Goal: Task Accomplishment & Management: Use online tool/utility

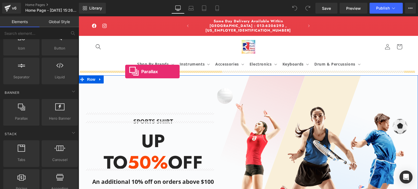
drag, startPoint x: 100, startPoint y: 131, endPoint x: 125, endPoint y: 72, distance: 64.0
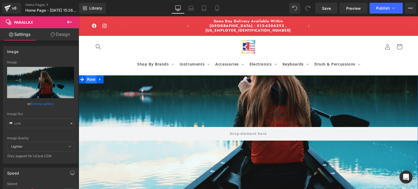
click at [86, 76] on span "Row" at bounding box center [91, 79] width 11 height 8
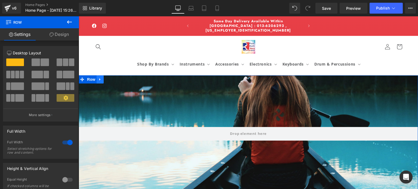
click at [99, 78] on icon at bounding box center [99, 79] width 1 height 2
click at [112, 78] on icon at bounding box center [114, 80] width 4 height 4
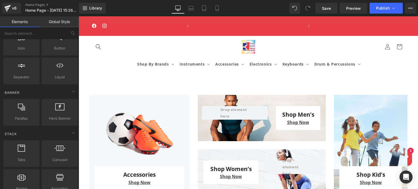
scroll to position [0, 108]
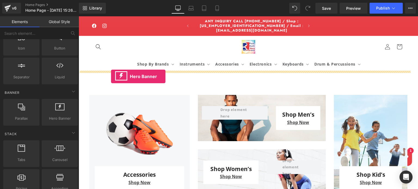
drag, startPoint x: 137, startPoint y: 124, endPoint x: 111, endPoint y: 76, distance: 54.0
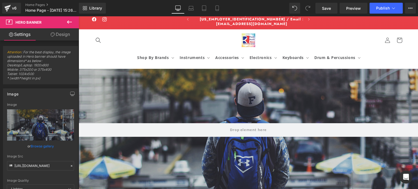
scroll to position [0, 0]
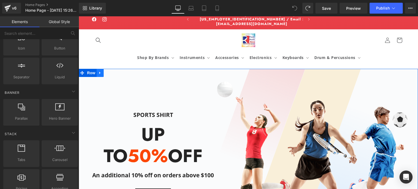
click at [98, 72] on icon at bounding box center [100, 73] width 4 height 4
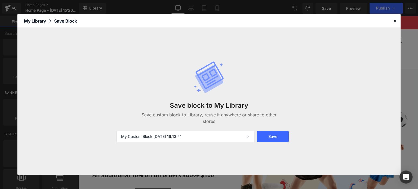
scroll to position [0, 216]
click at [395, 20] on icon at bounding box center [394, 20] width 5 height 5
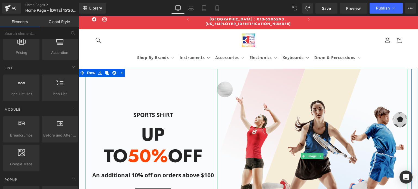
scroll to position [136, 0]
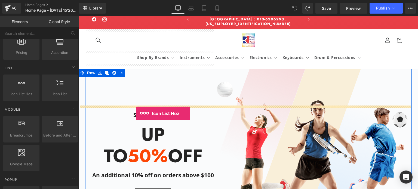
drag, startPoint x: 101, startPoint y: 106, endPoint x: 136, endPoint y: 115, distance: 35.7
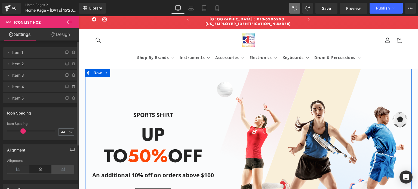
scroll to position [0, 108]
click at [47, 54] on span "Item 1" at bounding box center [35, 52] width 46 height 10
click at [66, 54] on icon at bounding box center [67, 52] width 2 height 2
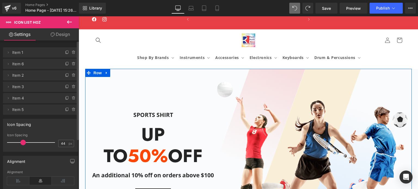
scroll to position [0, 216]
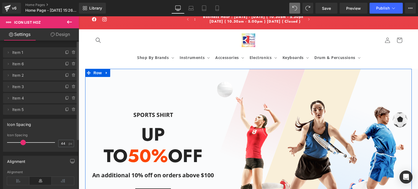
click at [20, 54] on span "Item 1" at bounding box center [35, 52] width 46 height 10
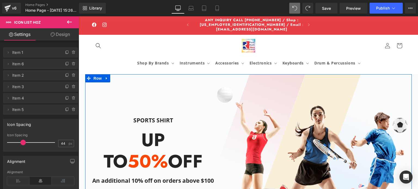
scroll to position [0, 0]
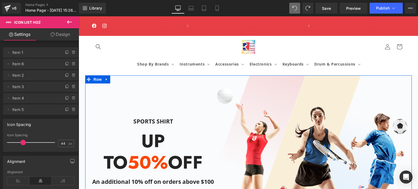
scroll to position [0, 216]
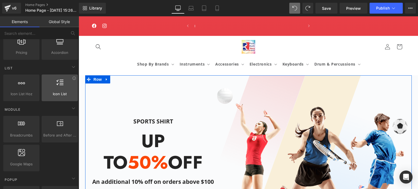
scroll to position [0, 0]
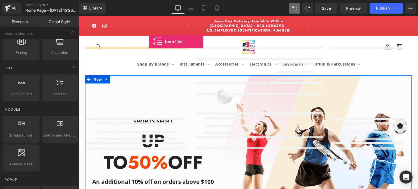
drag, startPoint x: 135, startPoint y: 98, endPoint x: 149, endPoint y: 42, distance: 57.7
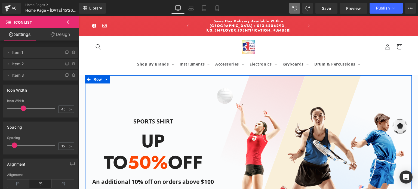
click at [61, 33] on link "Design" at bounding box center [60, 34] width 39 height 12
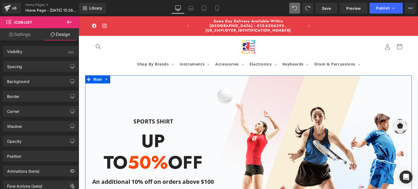
click at [20, 36] on link "Settings" at bounding box center [19, 34] width 39 height 12
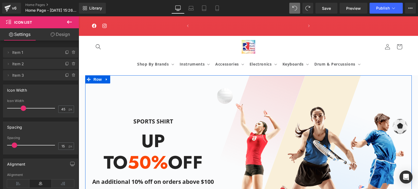
scroll to position [0, 216]
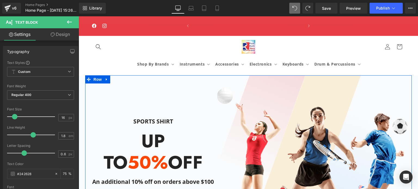
scroll to position [0, 108]
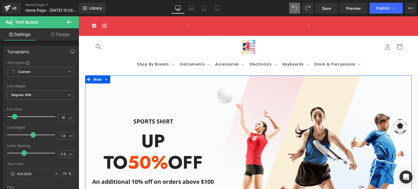
scroll to position [0, 216]
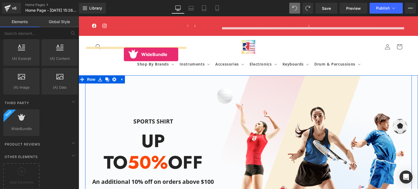
scroll to position [0, 0]
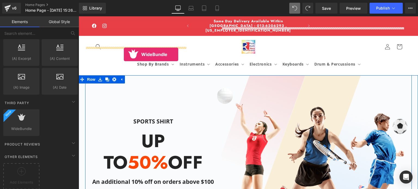
drag, startPoint x: 101, startPoint y: 135, endPoint x: 124, endPoint y: 54, distance: 83.5
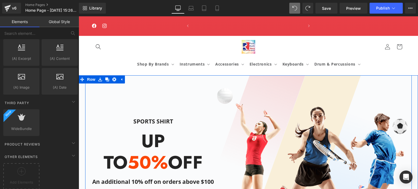
scroll to position [0, 216]
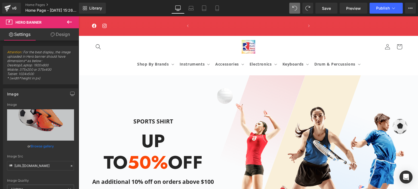
scroll to position [0, 108]
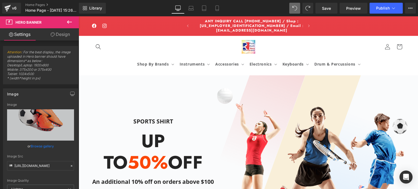
click at [67, 22] on icon at bounding box center [69, 22] width 7 height 7
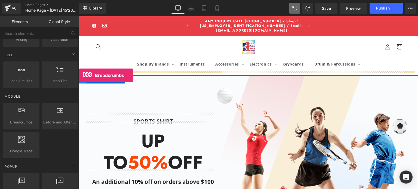
drag, startPoint x: 95, startPoint y: 133, endPoint x: 79, endPoint y: 75, distance: 59.6
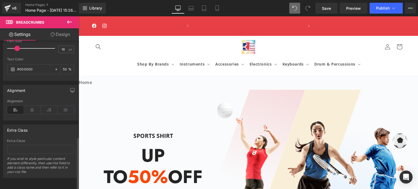
scroll to position [0, 216]
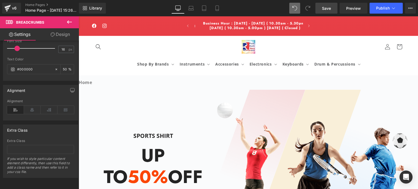
click at [324, 8] on span "Save" at bounding box center [326, 8] width 9 height 6
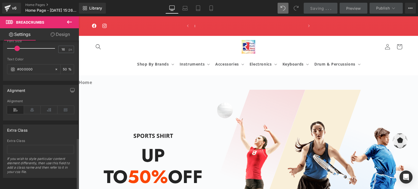
scroll to position [0, 0]
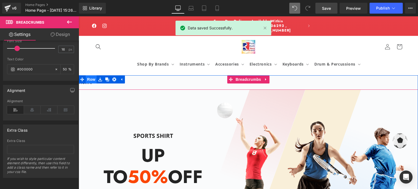
click at [86, 79] on span "Row" at bounding box center [91, 79] width 11 height 8
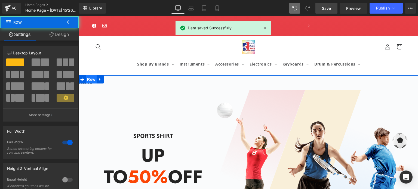
scroll to position [0, 108]
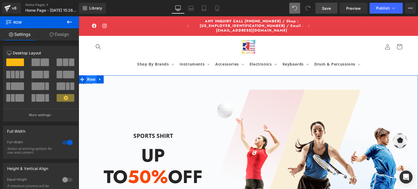
click at [86, 79] on span "Row" at bounding box center [91, 79] width 11 height 8
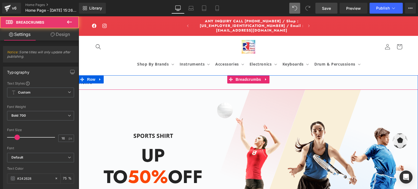
click at [125, 78] on nav "Home" at bounding box center [248, 82] width 339 height 14
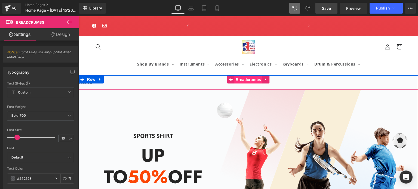
click at [250, 76] on span "Breadcrumbs" at bounding box center [248, 80] width 28 height 8
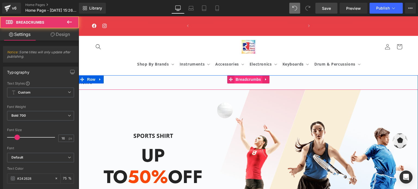
scroll to position [0, 216]
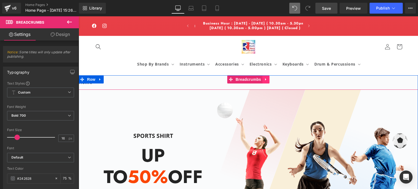
click at [264, 78] on icon at bounding box center [266, 80] width 4 height 4
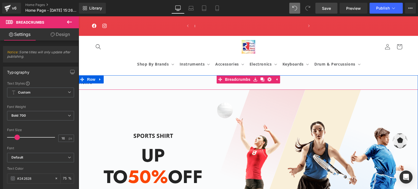
scroll to position [0, 0]
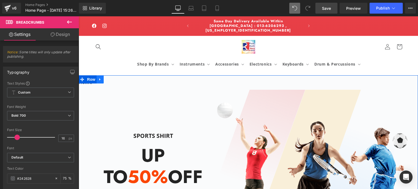
click at [98, 78] on icon at bounding box center [100, 80] width 4 height 4
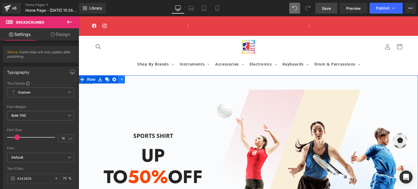
scroll to position [0, 108]
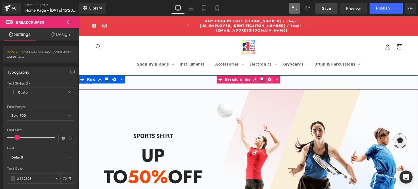
click at [267, 78] on icon at bounding box center [269, 80] width 4 height 4
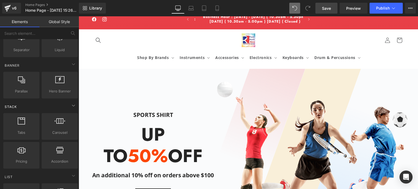
scroll to position [0, 0]
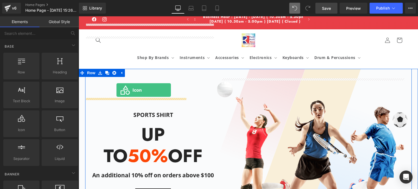
drag, startPoint x: 104, startPoint y: 140, endPoint x: 116, endPoint y: 90, distance: 51.6
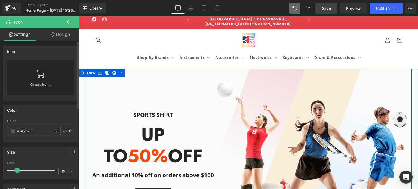
click at [37, 75] on icon at bounding box center [40, 74] width 8 height 8
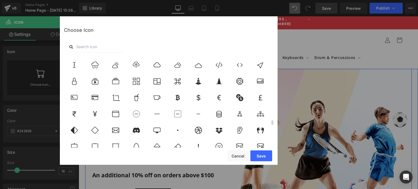
scroll to position [1360, 0]
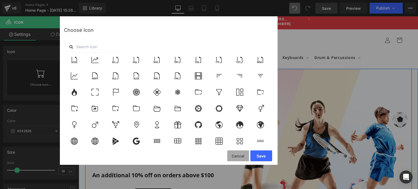
click at [238, 155] on button "Cancel" at bounding box center [238, 155] width 22 height 11
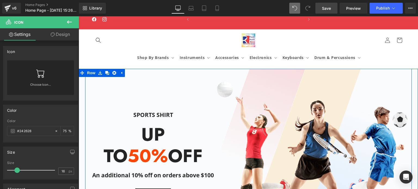
scroll to position [0, 216]
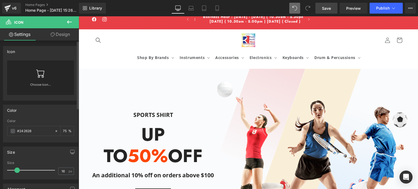
click at [37, 83] on link "Choose Icon..." at bounding box center [40, 88] width 67 height 13
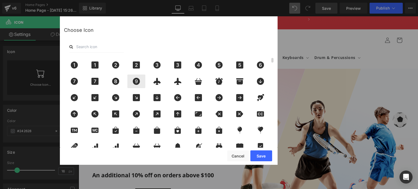
scroll to position [0, 0]
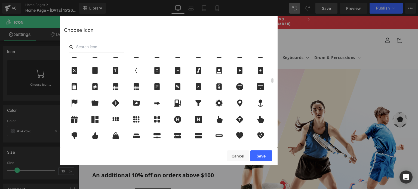
drag, startPoint x: 163, startPoint y: 94, endPoint x: 166, endPoint y: 93, distance: 2.8
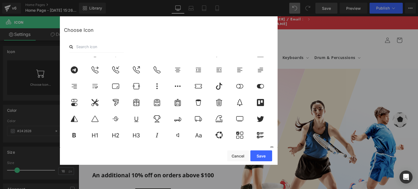
scroll to position [1896, 0]
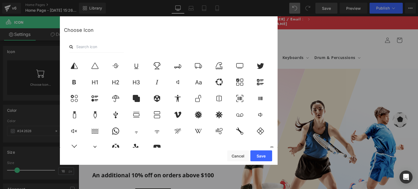
click at [279, 150] on div "Back to Library Insert Choose Icon" at bounding box center [209, 94] width 418 height 189
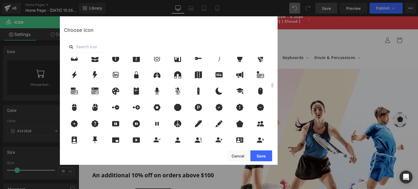
scroll to position [536, 0]
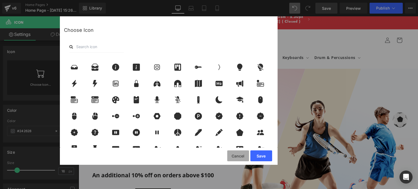
click at [239, 155] on button "Cancel" at bounding box center [238, 155] width 22 height 11
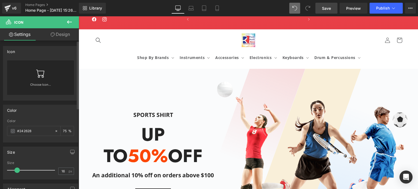
scroll to position [0, 108]
click at [67, 20] on icon at bounding box center [69, 22] width 7 height 7
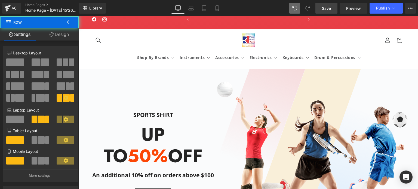
scroll to position [0, 216]
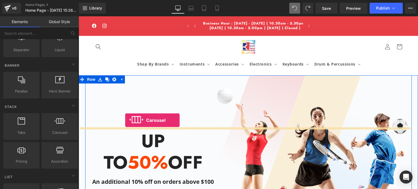
drag, startPoint x: 139, startPoint y: 143, endPoint x: 125, endPoint y: 120, distance: 25.9
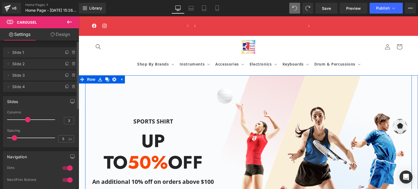
scroll to position [0, 0]
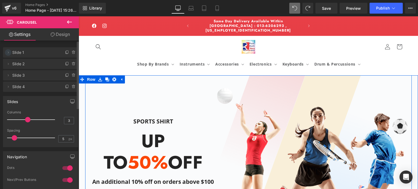
click at [8, 52] on icon at bounding box center [8, 52] width 4 height 4
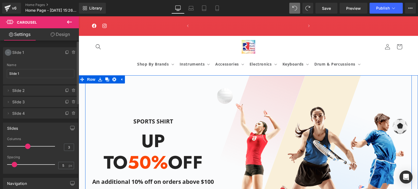
scroll to position [0, 108]
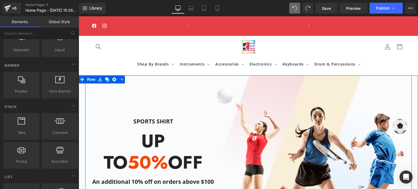
scroll to position [0, 216]
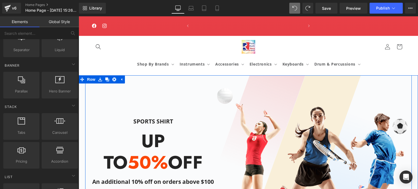
scroll to position [0, 108]
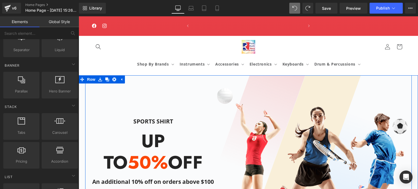
scroll to position [0, 216]
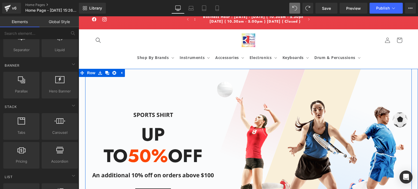
scroll to position [567, 0]
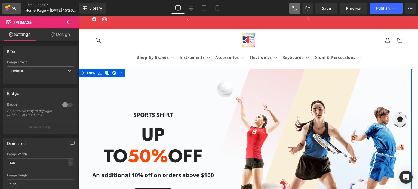
scroll to position [0, 0]
click at [8, 8] on icon at bounding box center [7, 9] width 4 height 2
